Goal: Obtain resource: Download file/media

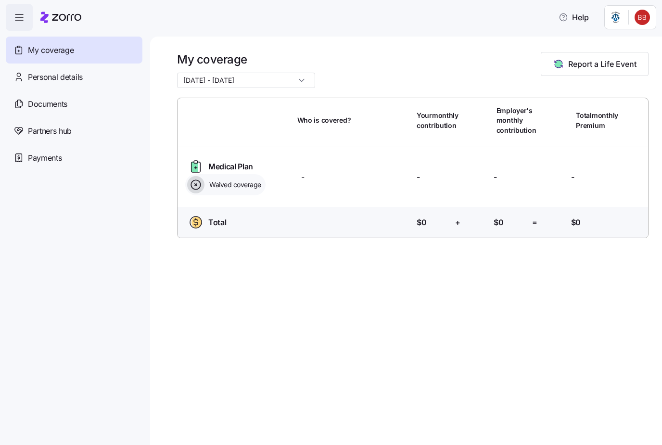
click at [32, 100] on span "Documents" at bounding box center [47, 104] width 39 height 12
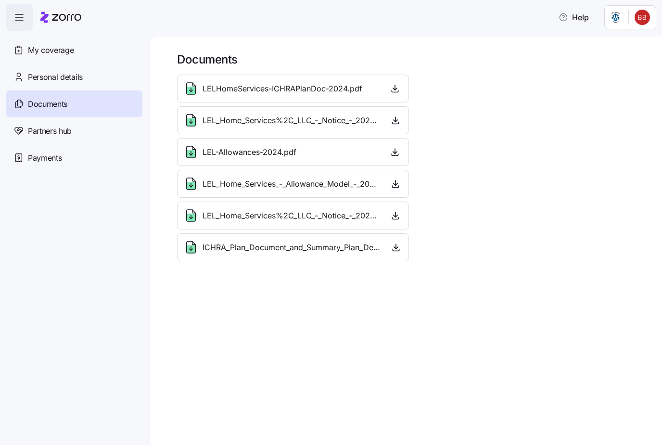
click at [227, 91] on span "LELHomeServices-ICHRAPlanDoc-2024.pdf" at bounding box center [283, 89] width 160 height 12
click at [194, 90] on icon at bounding box center [191, 91] width 9 height 8
click at [393, 82] on span "button" at bounding box center [395, 88] width 14 height 14
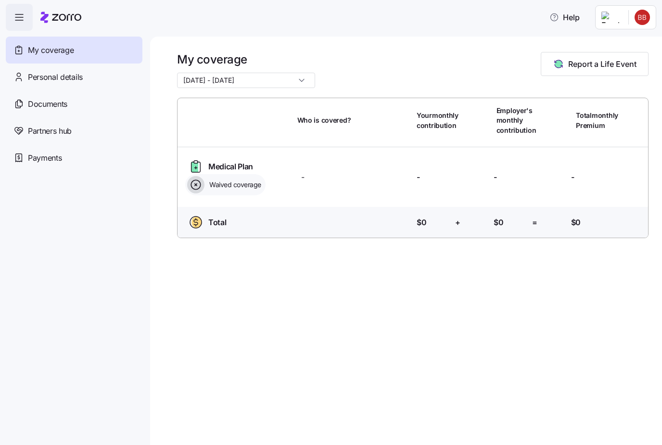
click at [607, 66] on span "Report a Life Event" at bounding box center [603, 64] width 68 height 12
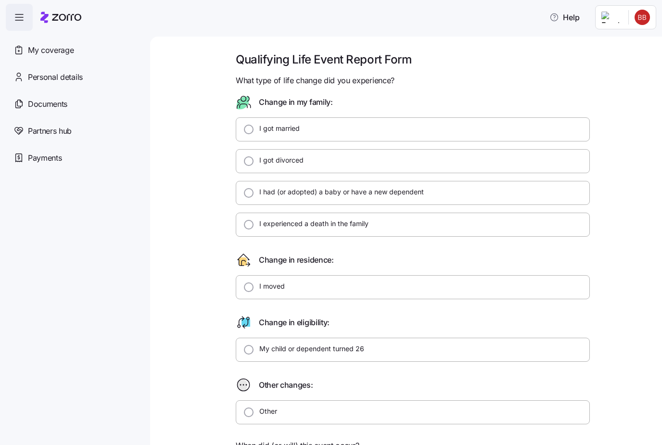
click at [26, 107] on div "Documents" at bounding box center [74, 104] width 137 height 27
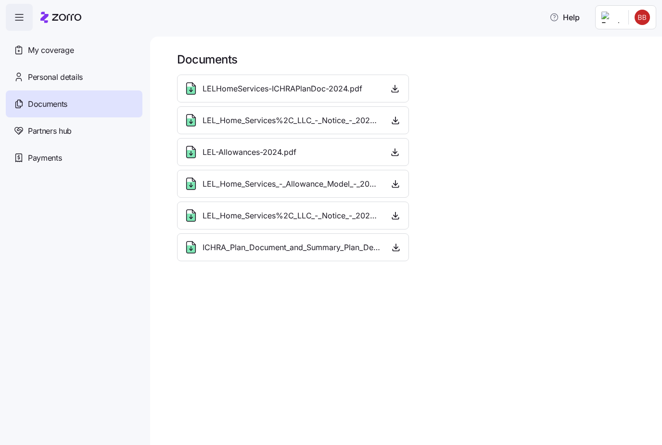
click at [205, 86] on span "LELHomeServices-ICHRAPlanDoc-2024.pdf" at bounding box center [283, 89] width 160 height 12
click at [272, 87] on span "LELHomeServices-ICHRAPlanDoc-2024.pdf" at bounding box center [283, 89] width 160 height 12
click at [399, 90] on icon "button" at bounding box center [395, 89] width 10 height 10
click at [199, 120] on div "LEL_Home_Services%2C_LLC_-_Notice_-_2025.pdf" at bounding box center [281, 120] width 197 height 15
click at [246, 115] on span "LEL_Home_Services%2C_LLC_-_Notice_-_2025.pdf" at bounding box center [292, 121] width 178 height 12
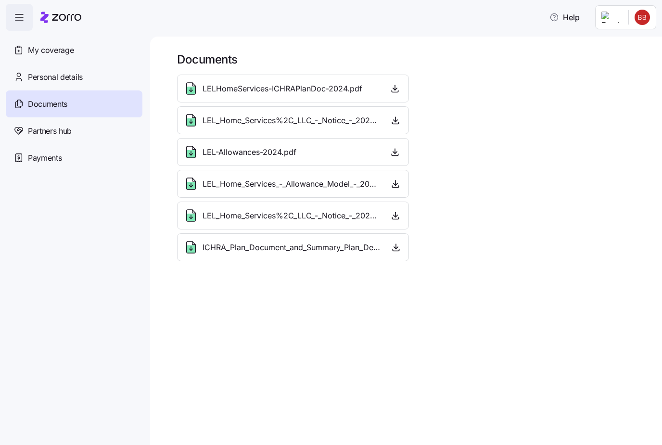
click at [287, 121] on span "LEL_Home_Services%2C_LLC_-_Notice_-_2025.pdf" at bounding box center [292, 121] width 178 height 12
click at [198, 153] on icon at bounding box center [190, 151] width 15 height 15
click at [239, 148] on span "LEL-Allowances-2024.pdf" at bounding box center [250, 152] width 94 height 12
click at [228, 187] on span "LEL_Home_Services_-_Allowance_Model_-_2025.pdf" at bounding box center [292, 184] width 178 height 12
click at [220, 213] on span "LEL_Home_Services%2C_LLC_-_Notice_-_2026.pdf" at bounding box center [292, 216] width 178 height 12
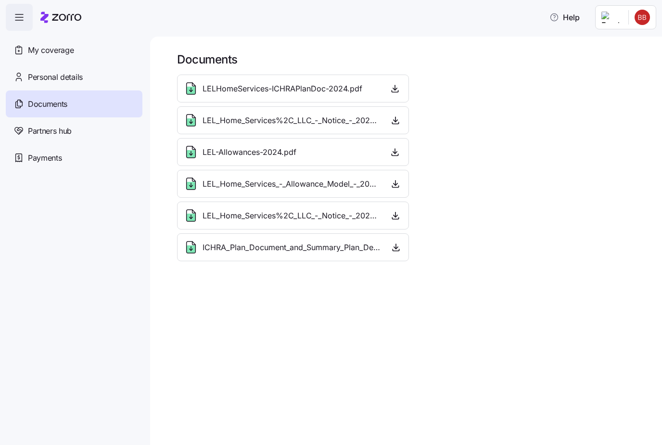
click at [203, 243] on span "ICHRA_Plan_Document_and_Summary_Plan_Description_-_2026.pdf" at bounding box center [292, 248] width 179 height 12
click at [196, 243] on icon at bounding box center [190, 247] width 15 height 15
click at [23, 125] on icon at bounding box center [18, 131] width 11 height 12
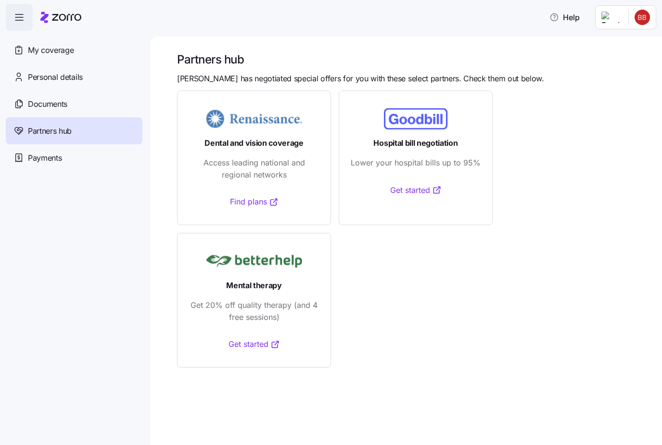
click at [35, 158] on span "Payments" at bounding box center [45, 158] width 34 height 12
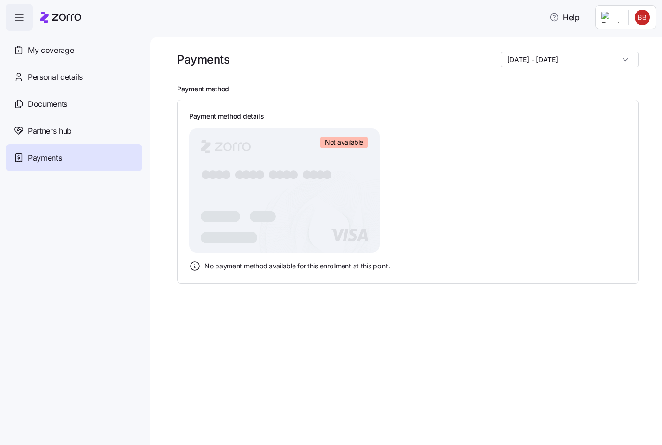
click at [35, 73] on span "Personal details" at bounding box center [55, 77] width 55 height 12
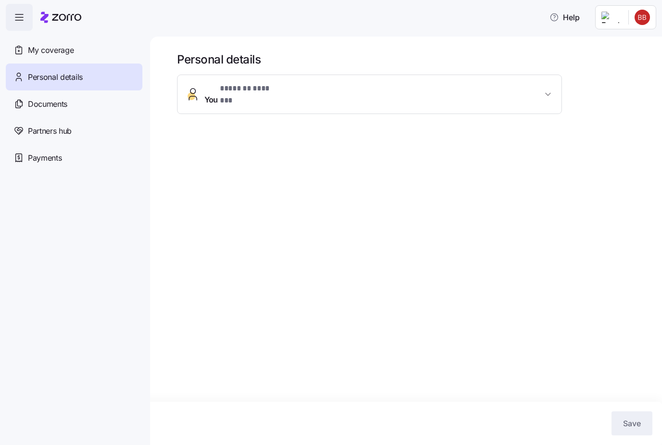
click at [543, 90] on span "button" at bounding box center [549, 95] width 12 height 10
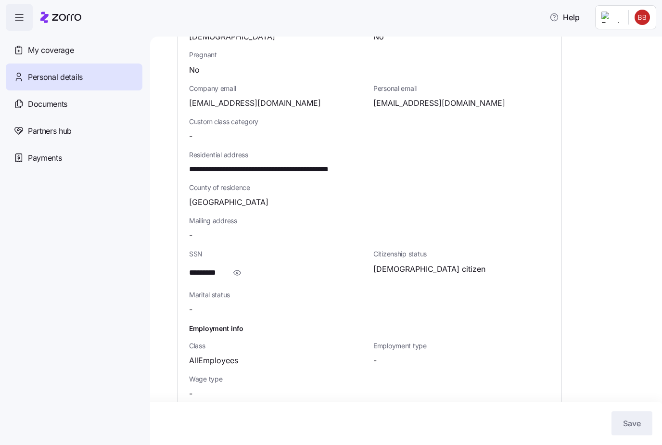
scroll to position [195, 0]
click at [34, 49] on span "My coverage" at bounding box center [51, 50] width 46 height 12
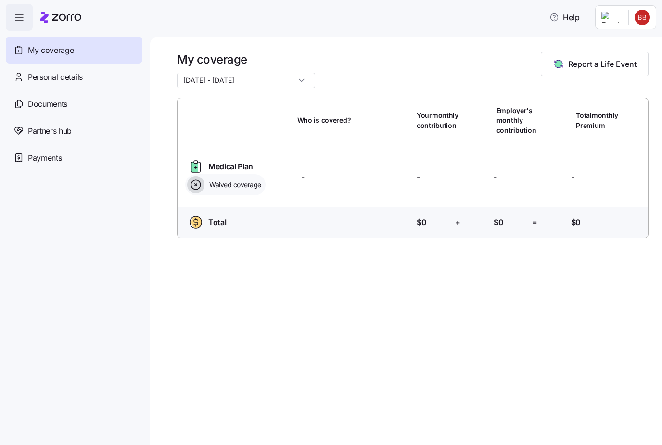
click at [36, 135] on span "Partners hub" at bounding box center [50, 131] width 44 height 12
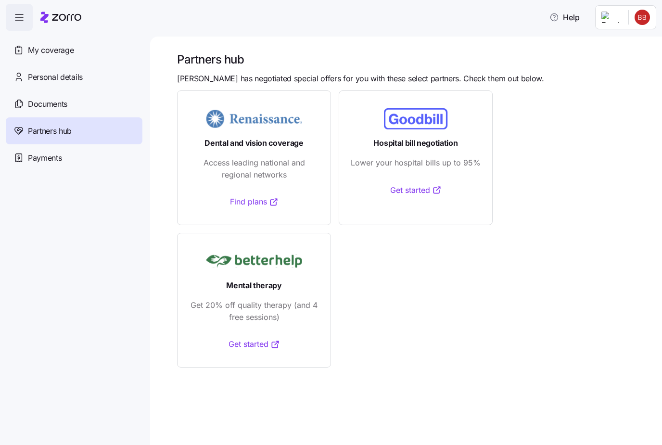
click at [36, 158] on span "Payments" at bounding box center [45, 158] width 34 height 12
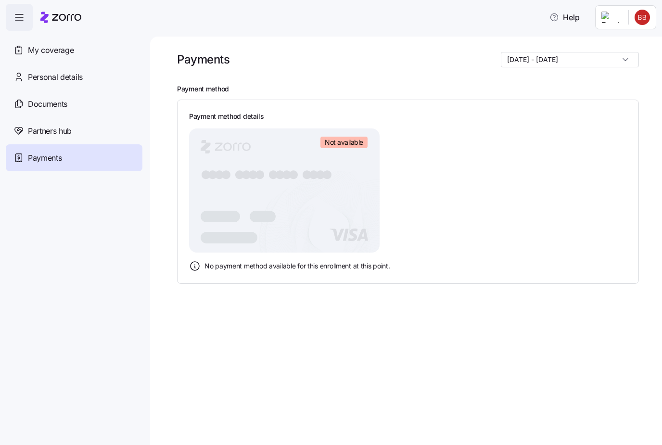
click at [17, 20] on icon "button" at bounding box center [19, 18] width 12 height 12
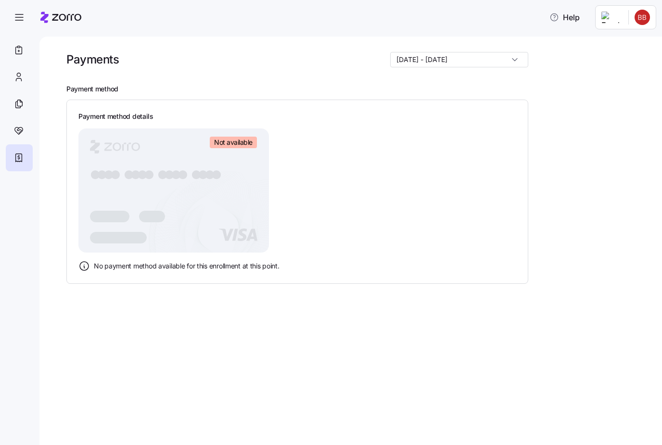
click at [19, 17] on icon "button" at bounding box center [19, 18] width 12 height 12
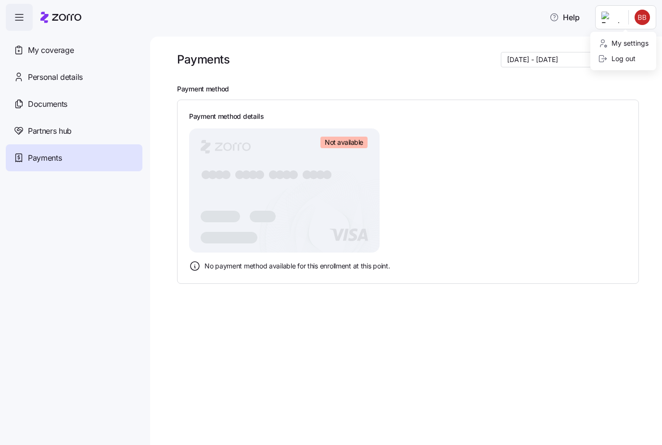
click at [625, 38] on div "My settings" at bounding box center [623, 43] width 51 height 11
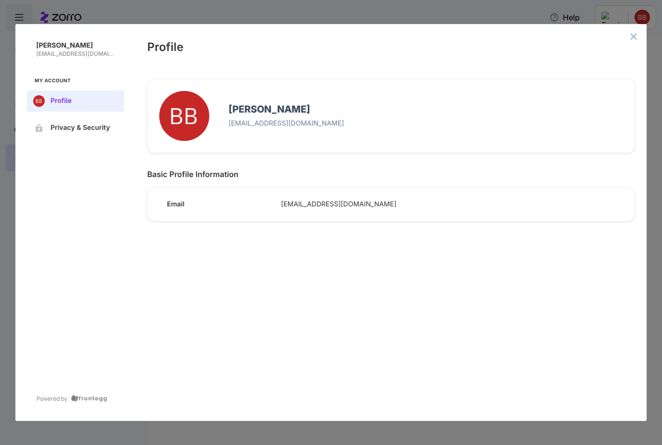
click at [62, 117] on button "Privacy & Security" at bounding box center [75, 127] width 97 height 21
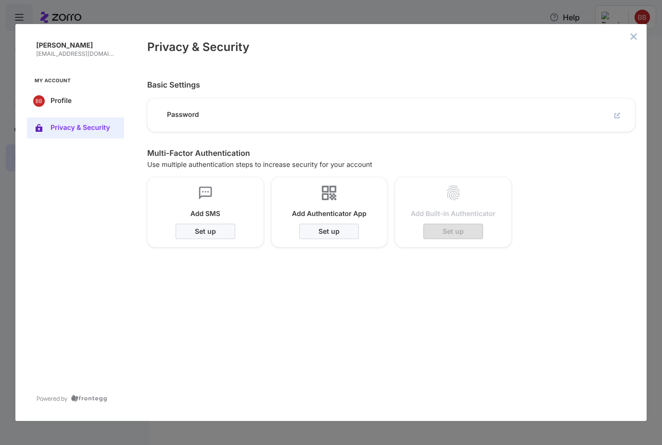
click at [635, 30] on button "close admin-box" at bounding box center [633, 36] width 13 height 13
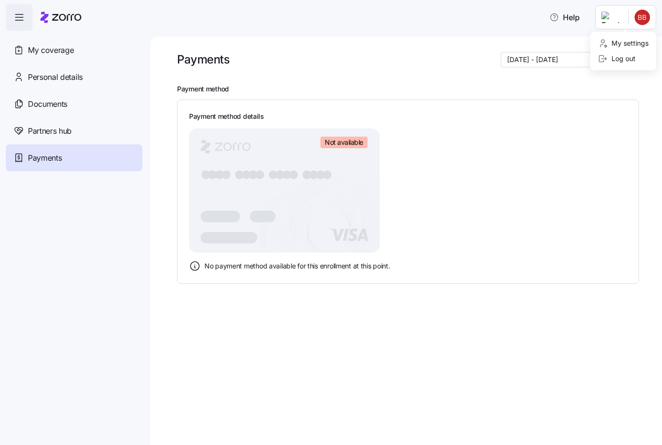
click at [584, 115] on html "Help My coverage Personal details Documents Partners hub Payments Payments 01/0…" at bounding box center [331, 220] width 662 height 440
click at [592, 199] on html "Help My coverage Personal details Documents Partners hub Payments Payments 01/0…" at bounding box center [331, 220] width 662 height 440
click at [45, 104] on span "Documents" at bounding box center [47, 104] width 39 height 12
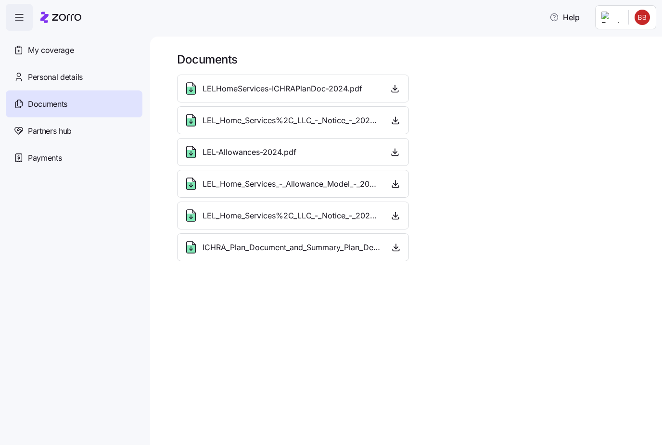
click at [395, 249] on icon "button" at bounding box center [396, 248] width 10 height 10
click at [394, 249] on icon "button" at bounding box center [396, 248] width 10 height 10
click at [387, 250] on div "ICHRA_Plan_Document_and_Summary_Plan_Description_-_2026.pdf" at bounding box center [293, 247] width 220 height 15
click at [390, 252] on span "button" at bounding box center [396, 247] width 13 height 14
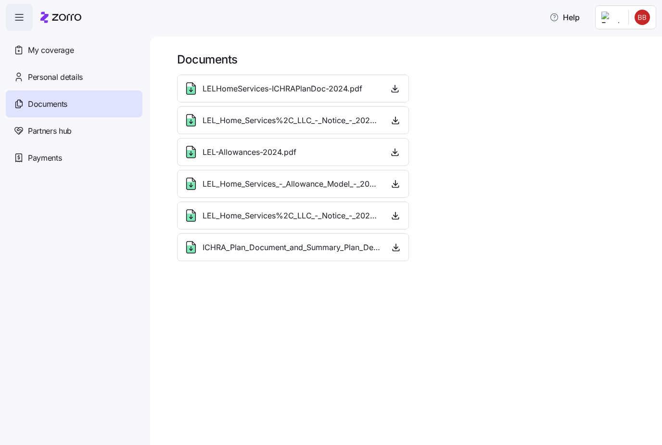
click at [398, 245] on icon "button" at bounding box center [396, 248] width 10 height 10
click at [256, 252] on span "ICHRA_Plan_Document_and_Summary_Plan_Description_-_2026.pdf" at bounding box center [292, 248] width 179 height 12
click at [193, 250] on icon at bounding box center [191, 250] width 9 height 8
click at [225, 254] on div "ICHRA_Plan_Document_and_Summary_Plan_Description_-_2026.pdf" at bounding box center [282, 247] width 198 height 15
click at [243, 246] on span "ICHRA_Plan_Document_and_Summary_Plan_Description_-_2026.pdf" at bounding box center [292, 248] width 179 height 12
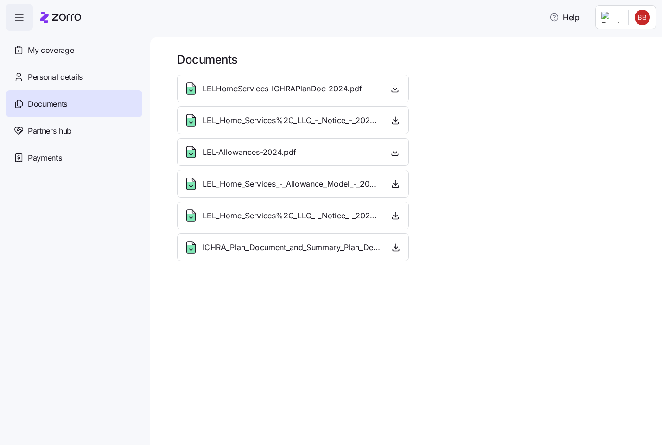
click at [351, 101] on div "LELHomeServices-ICHRAPlanDoc-2024.pdf" at bounding box center [293, 89] width 232 height 28
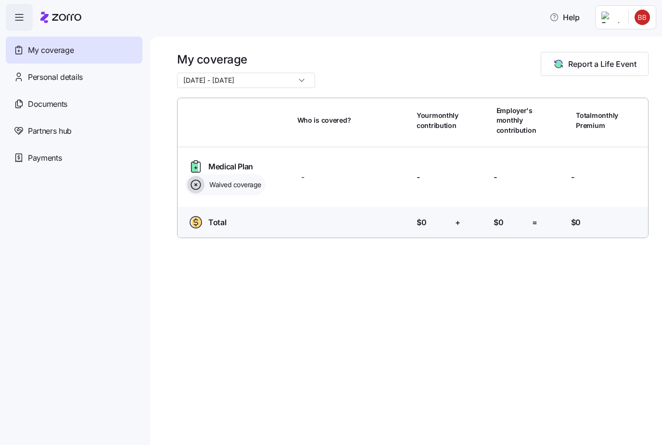
click at [198, 168] on icon at bounding box center [195, 167] width 7 height 10
click at [33, 104] on span "Documents" at bounding box center [47, 104] width 39 height 12
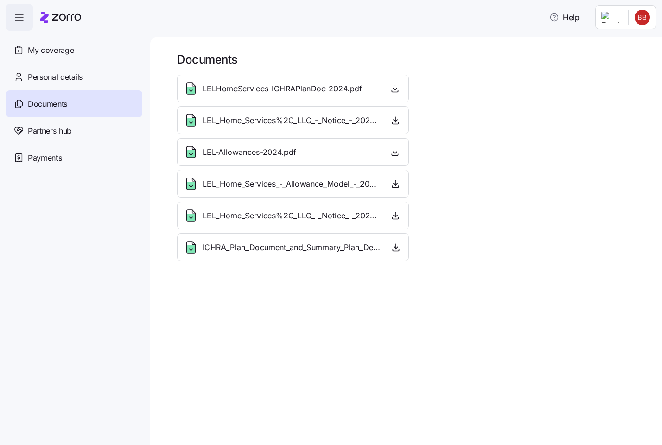
click at [197, 243] on icon at bounding box center [190, 247] width 15 height 15
click at [187, 248] on icon at bounding box center [191, 250] width 9 height 8
click at [205, 284] on div "Documents LELHomeServices-ICHRAPlanDoc-2024.pdf LEL_Home_Services%2C_LLC_-_Noti…" at bounding box center [406, 241] width 512 height 409
click at [401, 242] on span "button" at bounding box center [396, 247] width 13 height 14
click at [402, 244] on span "button" at bounding box center [396, 247] width 13 height 14
